Goal: Communication & Community: Answer question/provide support

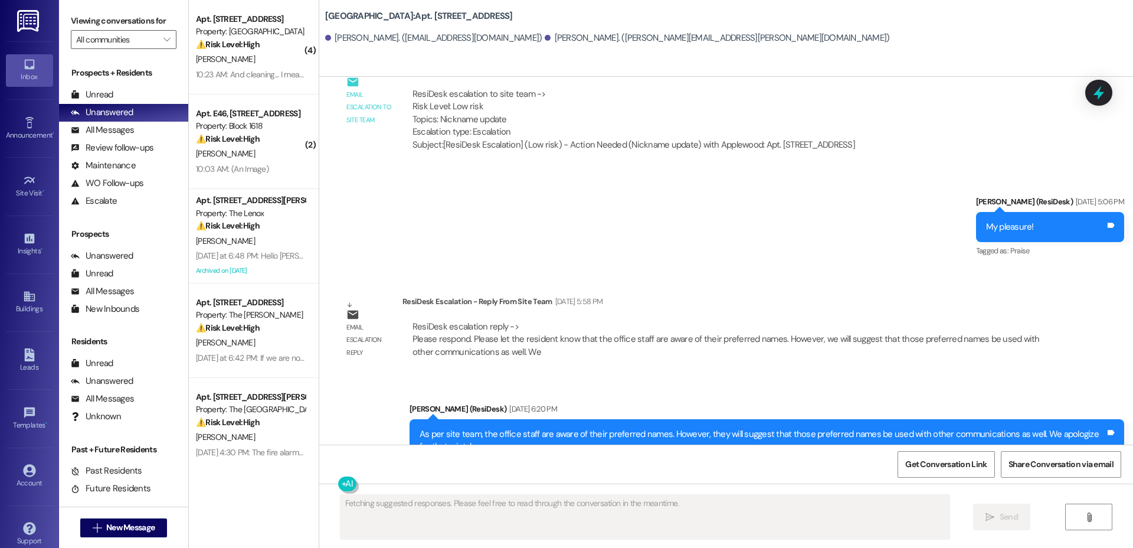
scroll to position [1052, 0]
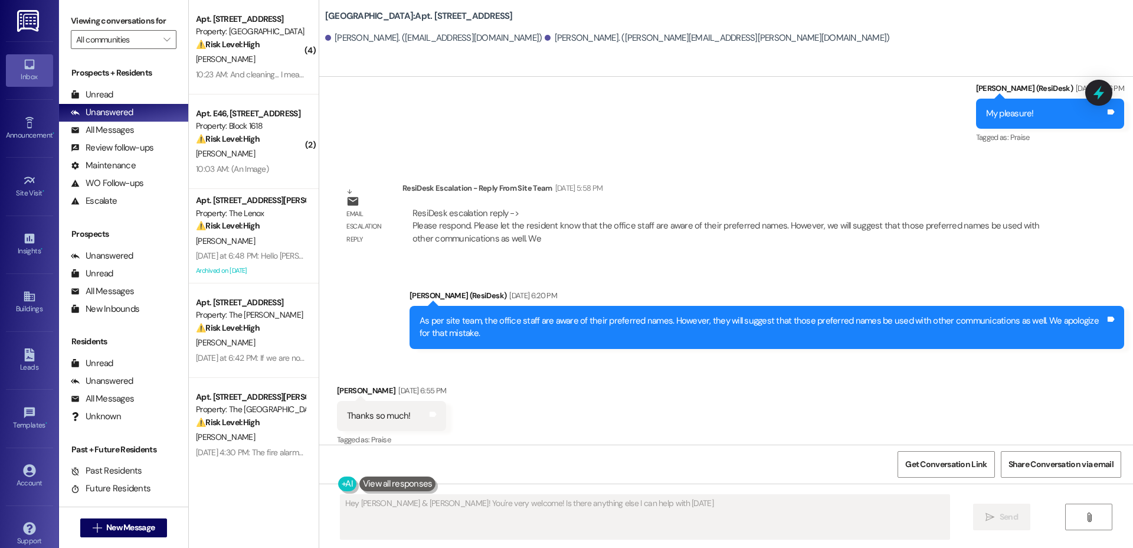
type textarea "Hey [PERSON_NAME] & [PERSON_NAME]! You're very welcome! Is there anything else …"
click at [412, 219] on div "ResiDesk escalation reply -> Please respond. Please let the resident know that …" at bounding box center [725, 225] width 627 height 37
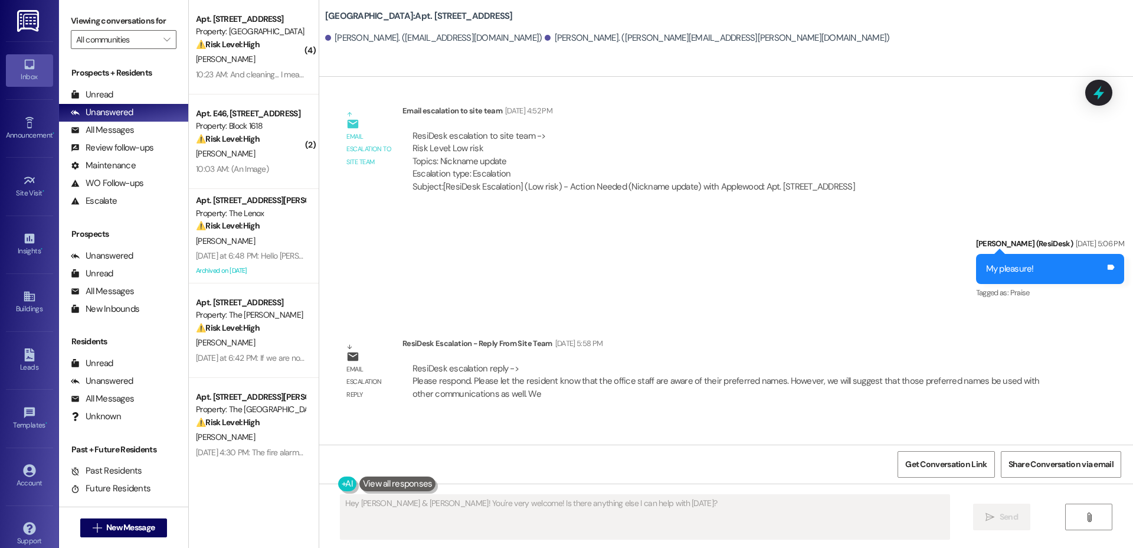
scroll to position [879, 0]
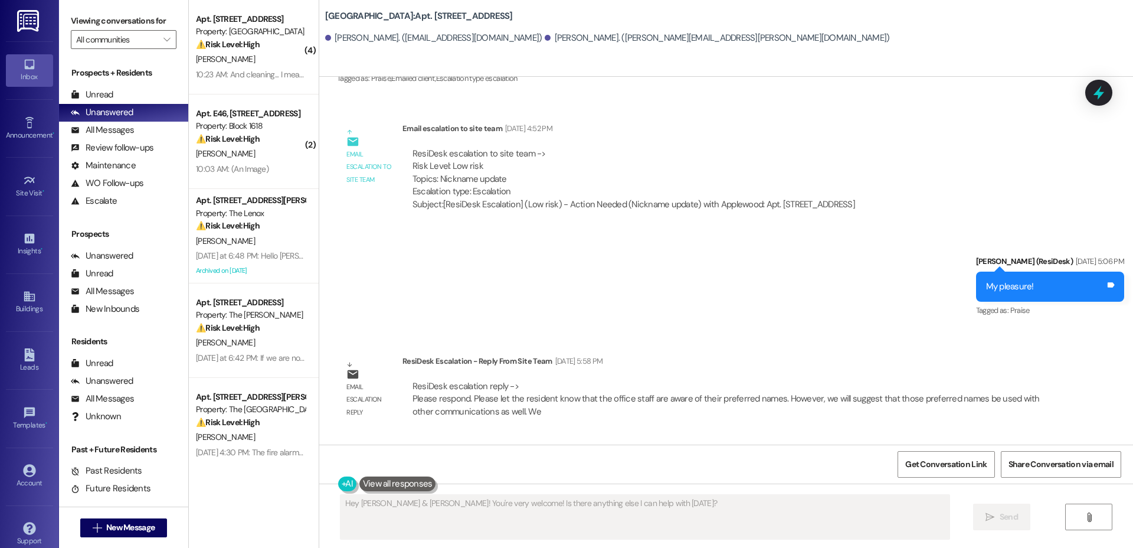
drag, startPoint x: 436, startPoint y: 189, endPoint x: 890, endPoint y: 186, distance: 455.0
click at [865, 186] on div "ResiDesk escalation to site team -> Risk Level: Low risk Topics: Nickname updat…" at bounding box center [633, 179] width 463 height 81
copy div "ResiDesk Escalation] (Low risk) - Action Needed (Nickname update) with Applewoo…"
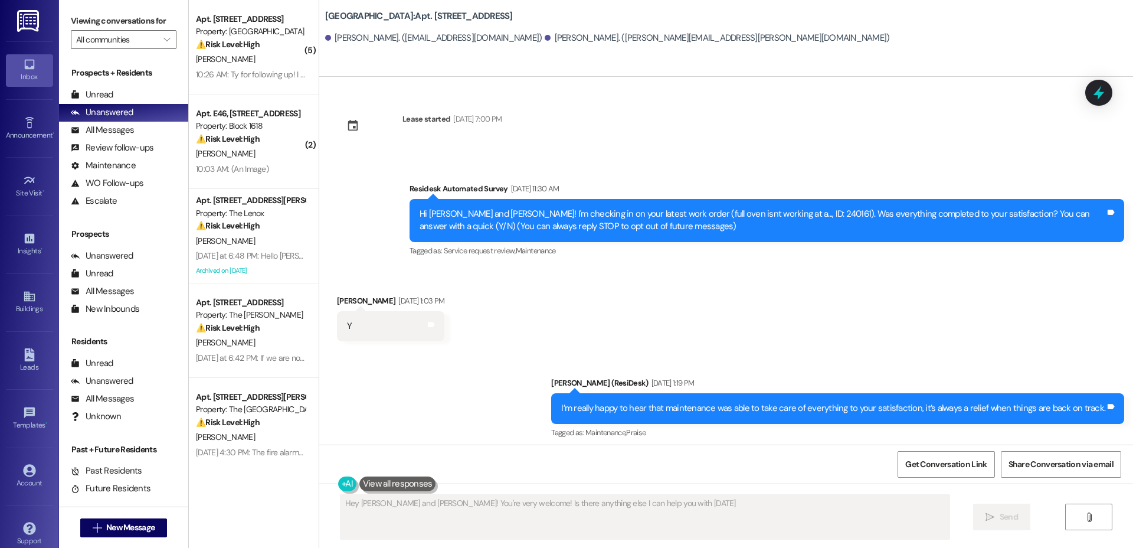
type textarea "Hey [PERSON_NAME] and [PERSON_NAME]! You're very welcome! Is there anything els…"
